Goal: Information Seeking & Learning: Learn about a topic

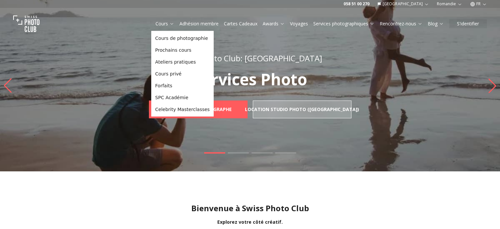
click at [195, 21] on link "Adhésion membre" at bounding box center [199, 23] width 39 height 7
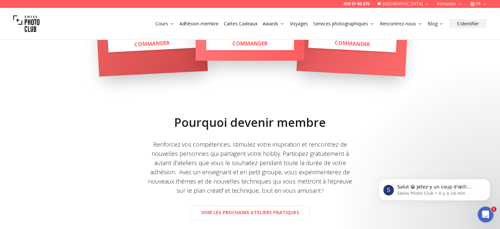
scroll to position [275, 0]
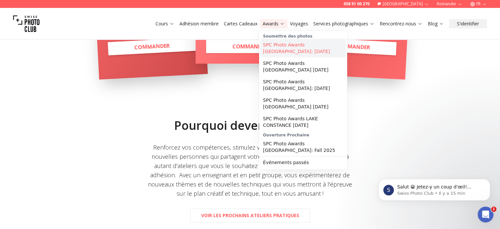
click at [277, 46] on link "SPC Photo Awards [GEOGRAPHIC_DATA]: [DATE]" at bounding box center [304, 48] width 86 height 18
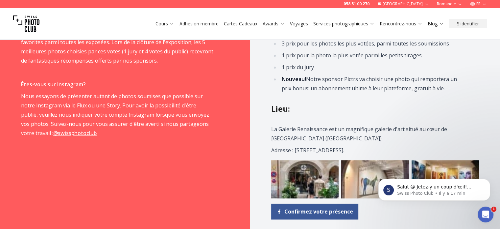
scroll to position [640, 0]
click at [348, 118] on div "Lieu : La Galerie Renaissance est un magnifique galerie d'art situé au [GEOGRAP…" at bounding box center [375, 161] width 208 height 116
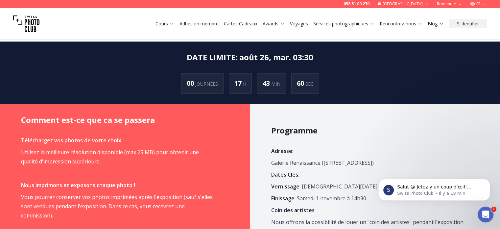
scroll to position [312, 0]
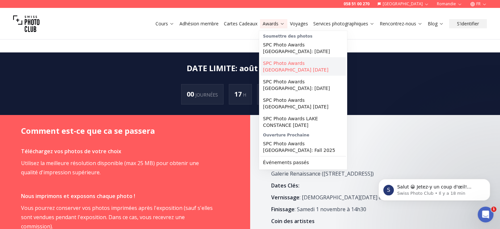
click at [279, 64] on link "SPC Photo Awards [GEOGRAPHIC_DATA] [DATE]" at bounding box center [304, 66] width 86 height 18
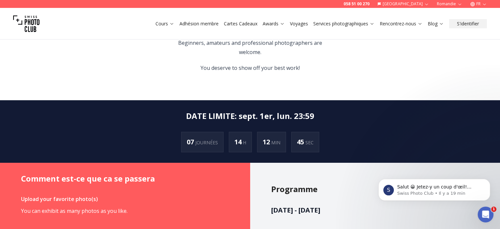
scroll to position [358, 0]
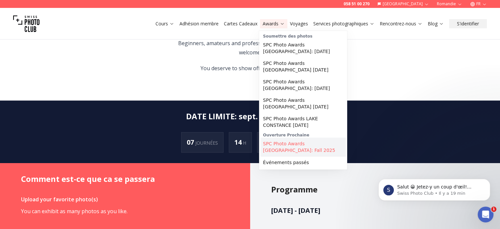
click at [292, 144] on link "SPC Photo Awards [GEOGRAPHIC_DATA]: Fall 2025" at bounding box center [304, 147] width 86 height 18
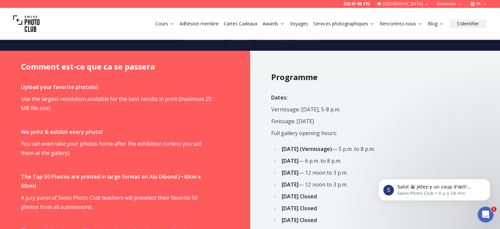
scroll to position [275, 0]
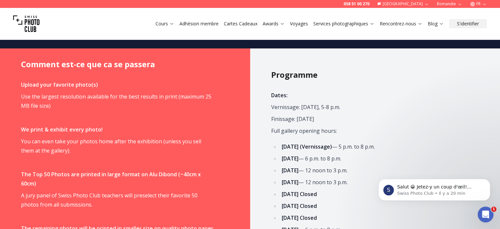
click at [292, 144] on strong "[DATE] (Vernissage)" at bounding box center [307, 146] width 50 height 7
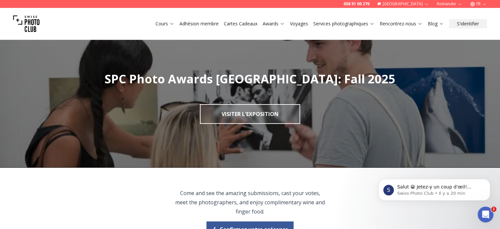
scroll to position [0, 0]
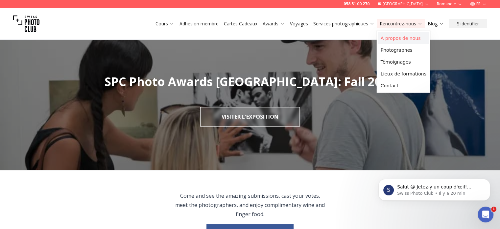
click at [397, 40] on link "À propos de nous" at bounding box center [403, 38] width 51 height 12
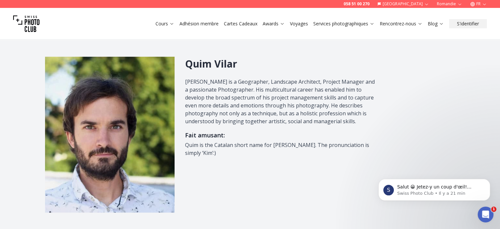
scroll to position [495, 0]
click at [412, 76] on div "[PERSON_NAME] is a Geographer, Landscape Architect, Project Manager and a passi…" at bounding box center [320, 134] width 270 height 156
click at [420, 58] on div "[PERSON_NAME] is a Geographer, Landscape Architect, Project Manager and a passi…" at bounding box center [320, 134] width 270 height 156
